Goal: Communication & Community: Answer question/provide support

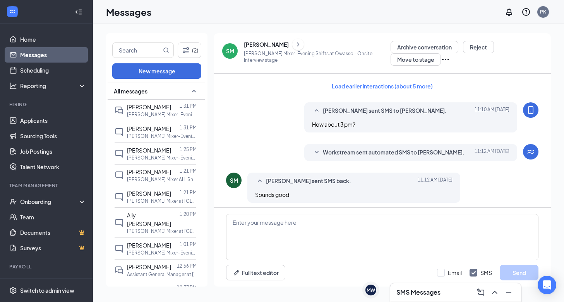
scroll to position [205, 0]
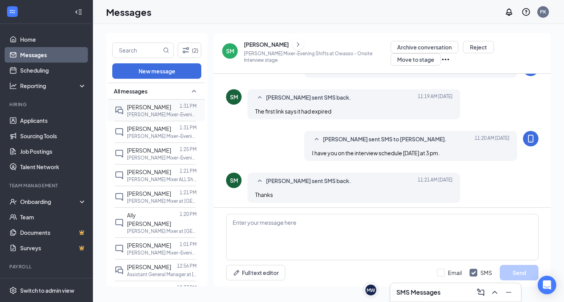
click at [155, 111] on p "[PERSON_NAME] Mixer-Evening Shifts at [GEOGRAPHIC_DATA]" at bounding box center [162, 114] width 70 height 7
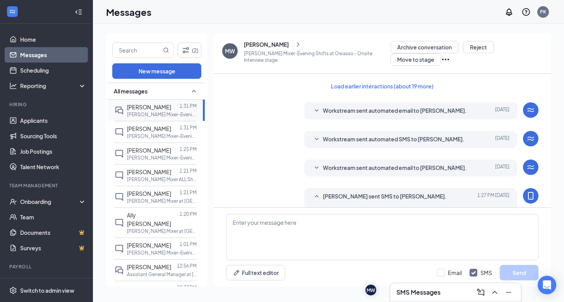
scroll to position [220, 0]
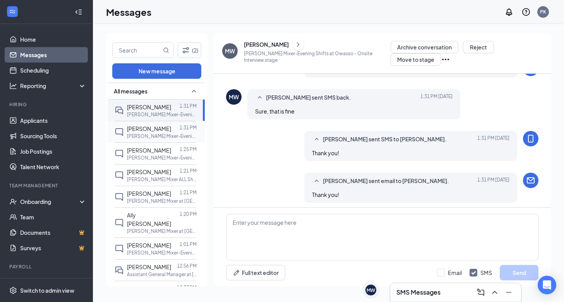
click at [155, 128] on span "[PERSON_NAME]" at bounding box center [149, 128] width 44 height 7
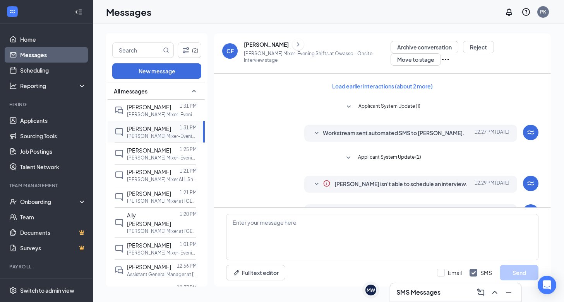
scroll to position [173, 0]
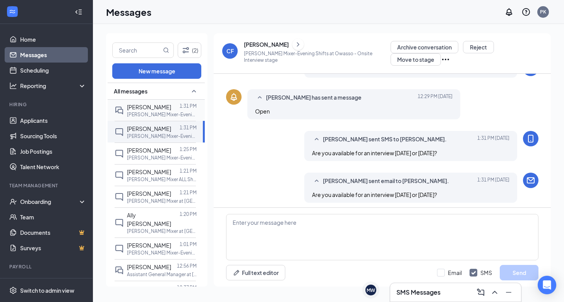
click at [131, 108] on span "[PERSON_NAME]" at bounding box center [149, 107] width 44 height 7
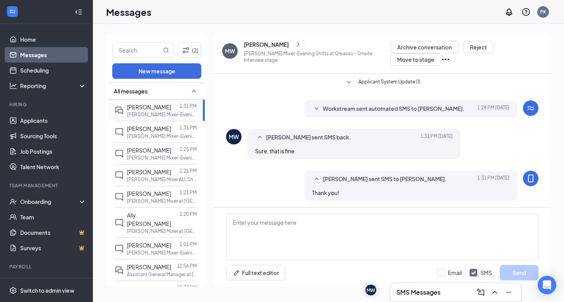
scroll to position [220, 0]
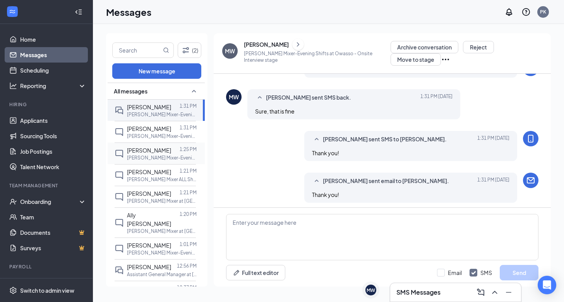
click at [144, 155] on p "[PERSON_NAME] Mixer-Evening Shifts at [GEOGRAPHIC_DATA]" at bounding box center [162, 158] width 70 height 7
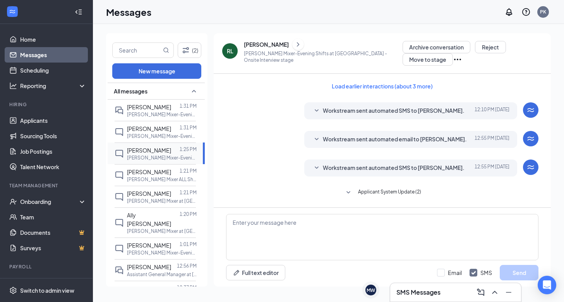
scroll to position [133, 0]
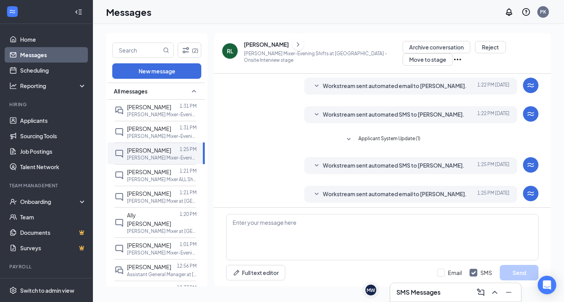
click at [315, 190] on icon "SmallChevronDown" at bounding box center [316, 194] width 9 height 9
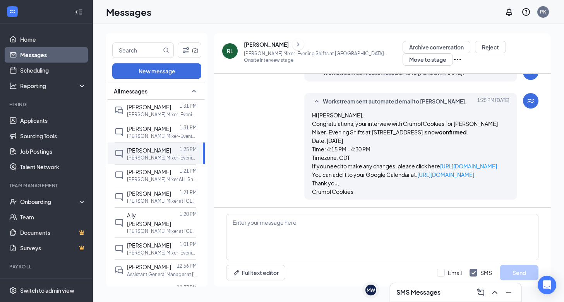
scroll to position [231, 0]
click at [317, 100] on icon "SmallChevronUp" at bounding box center [316, 101] width 4 height 2
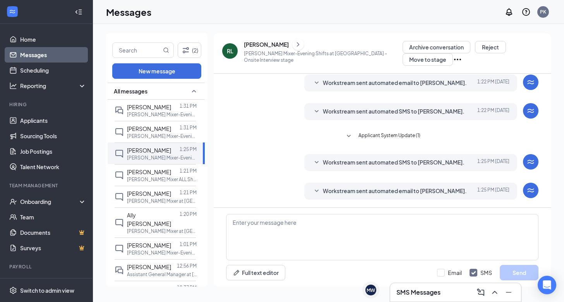
scroll to position [133, 0]
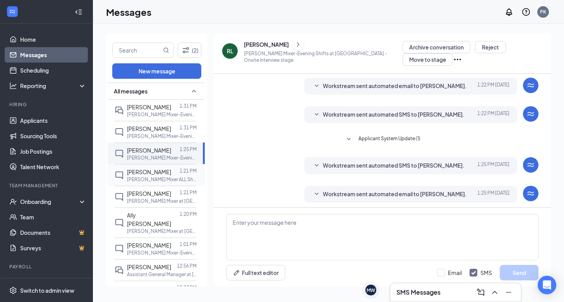
click at [162, 171] on span "[PERSON_NAME]" at bounding box center [149, 172] width 44 height 7
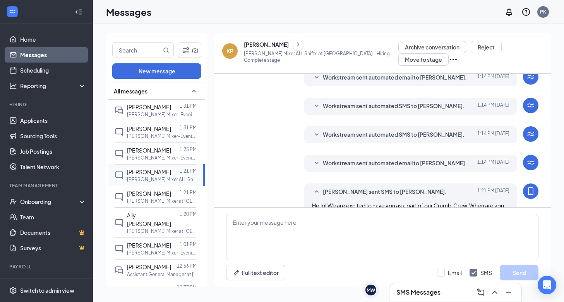
scroll to position [130, 0]
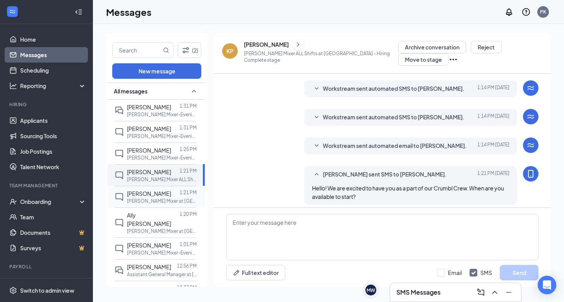
click at [162, 195] on span "[PERSON_NAME]" at bounding box center [149, 193] width 44 height 7
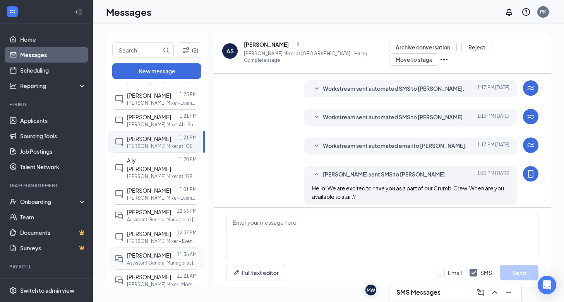
scroll to position [59, 0]
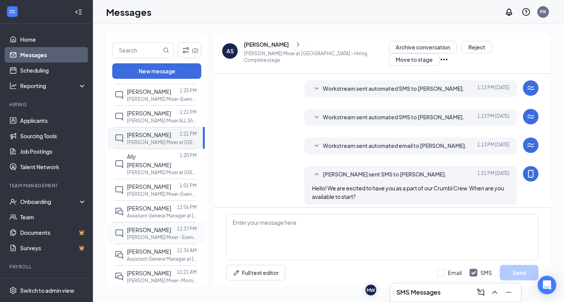
click at [156, 234] on p "[PERSON_NAME] Mixer - Evening Shifts at [GEOGRAPHIC_DATA]" at bounding box center [162, 237] width 70 height 7
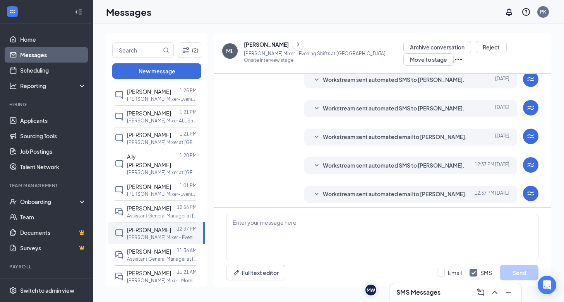
click at [317, 191] on icon "SmallChevronDown" at bounding box center [316, 194] width 9 height 9
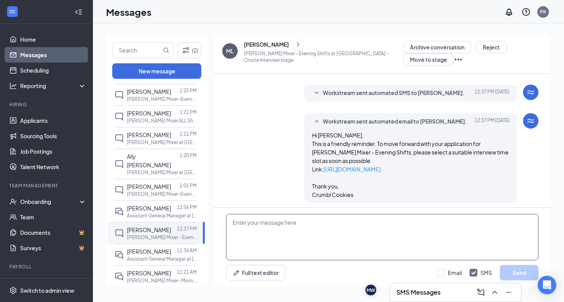
click at [303, 222] on textarea at bounding box center [382, 237] width 312 height 46
type textarea "Hello! Can you come in [DATE] or [DATE] for an interview?"
click at [527, 273] on button "Send" at bounding box center [518, 272] width 39 height 15
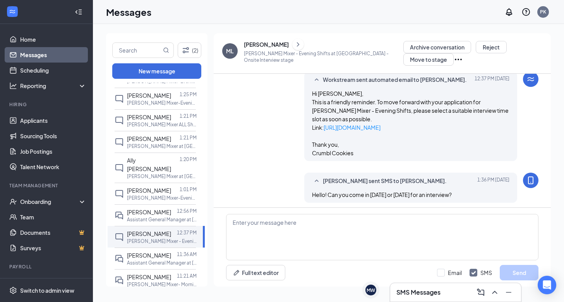
scroll to position [59, 0]
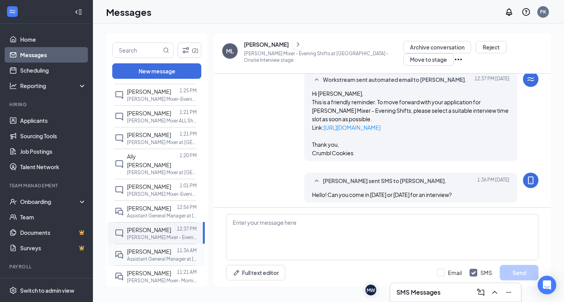
click at [167, 256] on p "Assistant General Manager at [GEOGRAPHIC_DATA]" at bounding box center [162, 259] width 70 height 7
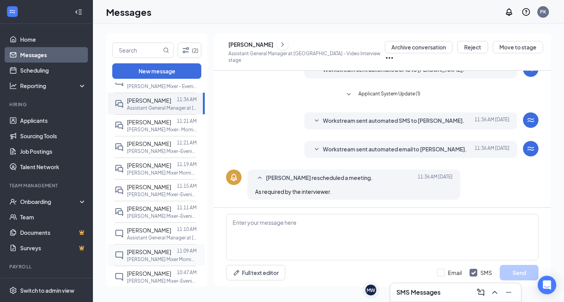
scroll to position [212, 0]
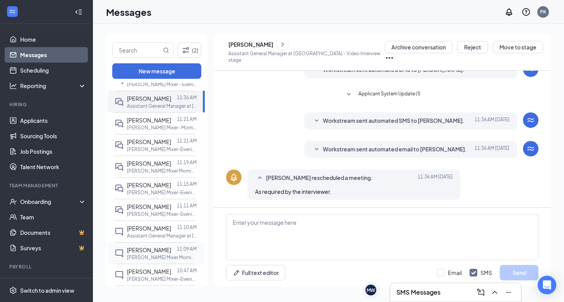
click at [158, 252] on div "[PERSON_NAME] 11:09 AM [PERSON_NAME] Mixer Morning/Day shifts at [GEOGRAPHIC_DA…" at bounding box center [154, 254] width 81 height 22
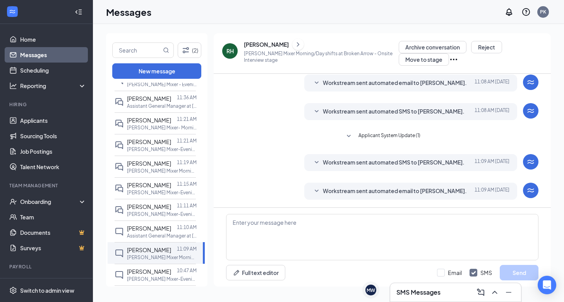
scroll to position [143, 0]
click at [294, 46] on icon "ChevronRight" at bounding box center [298, 44] width 8 height 9
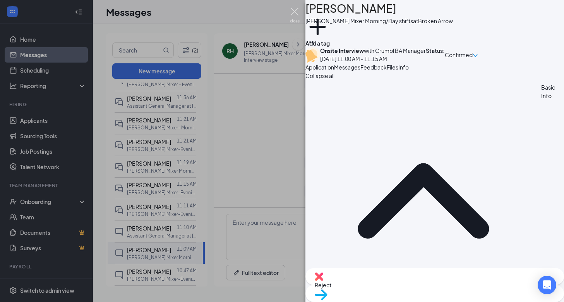
click at [294, 12] on img at bounding box center [295, 15] width 10 height 15
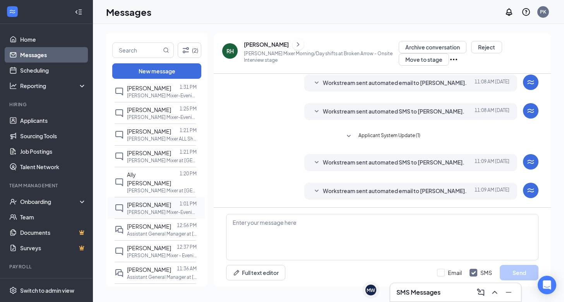
scroll to position [43, 0]
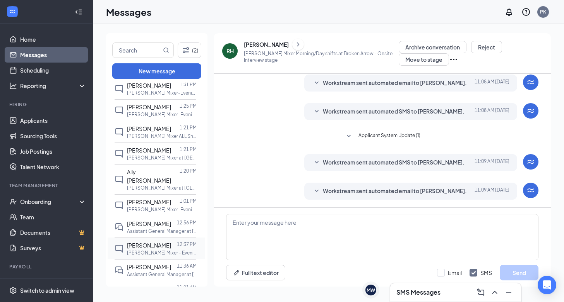
click at [160, 250] on p "[PERSON_NAME] Mixer - Evening Shifts at [GEOGRAPHIC_DATA]" at bounding box center [162, 253] width 70 height 7
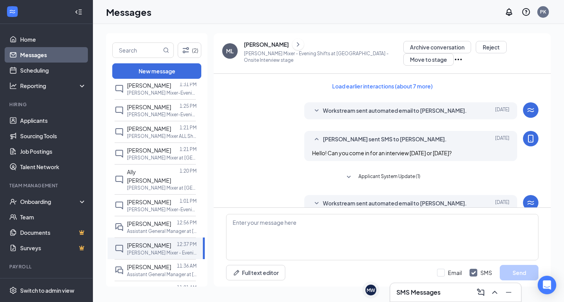
click at [294, 46] on icon "ChevronRight" at bounding box center [298, 44] width 8 height 9
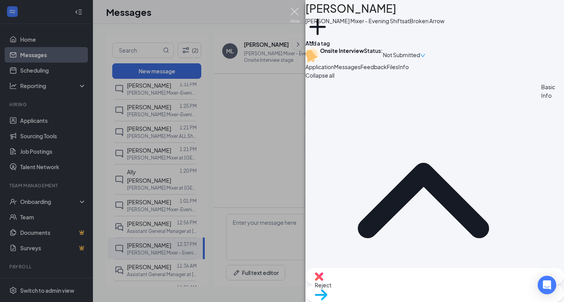
click at [295, 11] on img at bounding box center [295, 15] width 10 height 15
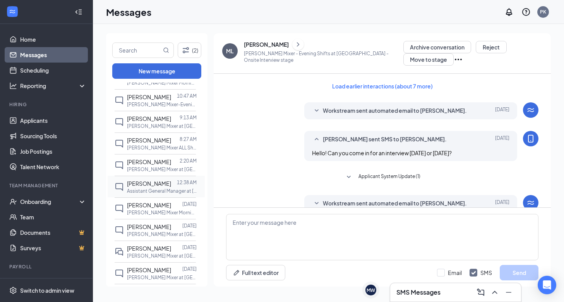
scroll to position [389, 0]
click at [118, 203] on icon "ChatInactive" at bounding box center [119, 207] width 8 height 8
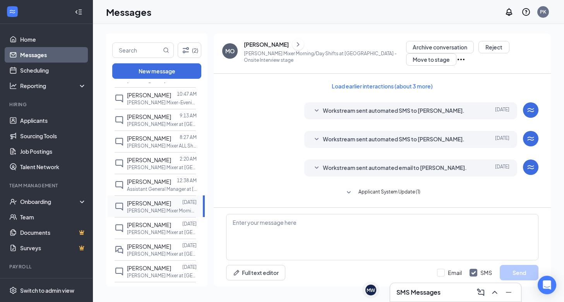
scroll to position [171, 0]
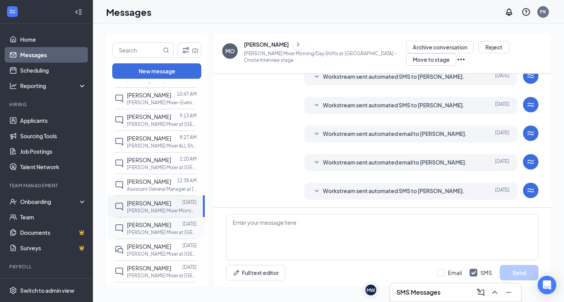
click at [139, 233] on p "[PERSON_NAME] Mixer at [GEOGRAPHIC_DATA]" at bounding box center [162, 232] width 70 height 7
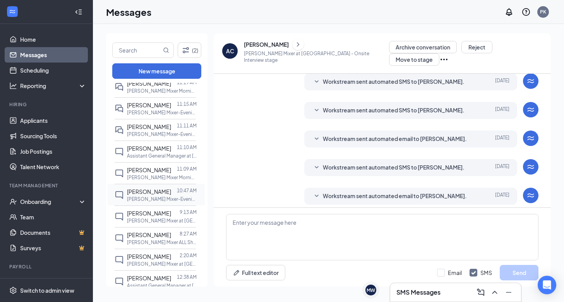
scroll to position [292, 0]
click at [151, 191] on span "[PERSON_NAME]" at bounding box center [149, 192] width 44 height 7
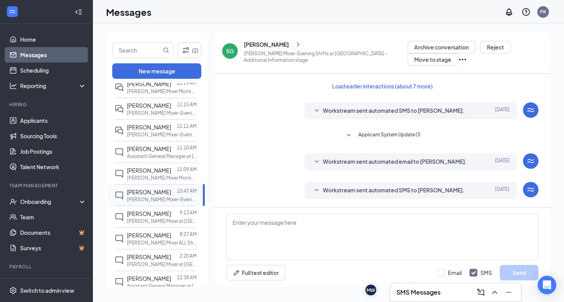
scroll to position [213, 0]
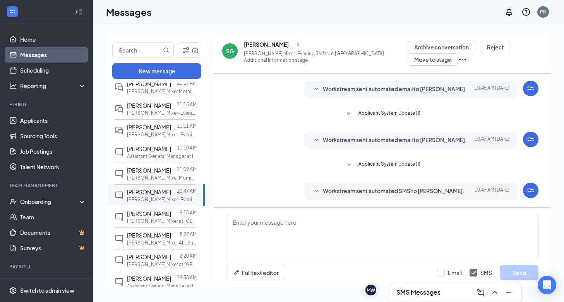
click at [318, 190] on icon "SmallChevronDown" at bounding box center [316, 191] width 4 height 2
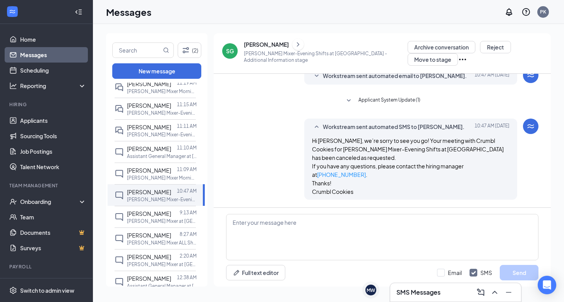
scroll to position [269, 0]
click at [318, 131] on icon "SmallChevronUp" at bounding box center [316, 127] width 9 height 9
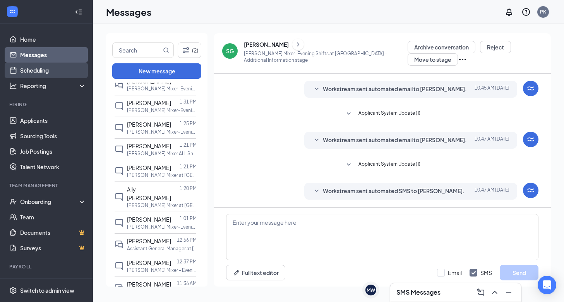
scroll to position [0, 0]
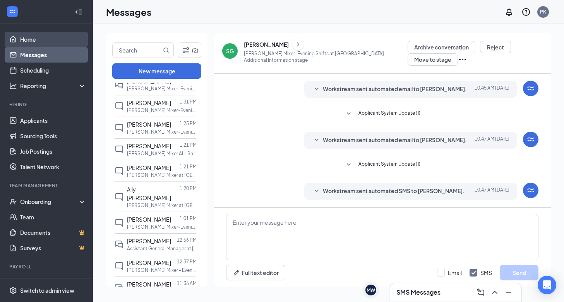
click at [38, 39] on link "Home" at bounding box center [53, 39] width 66 height 15
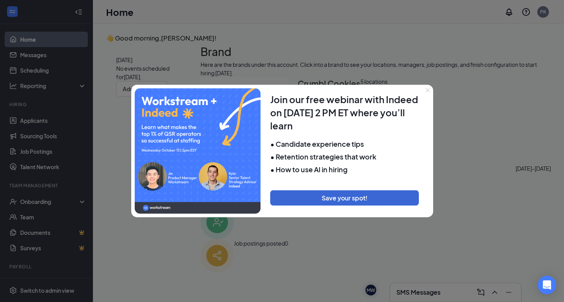
click at [429, 90] on icon "Close" at bounding box center [427, 90] width 5 height 5
